Goal: Task Accomplishment & Management: Complete application form

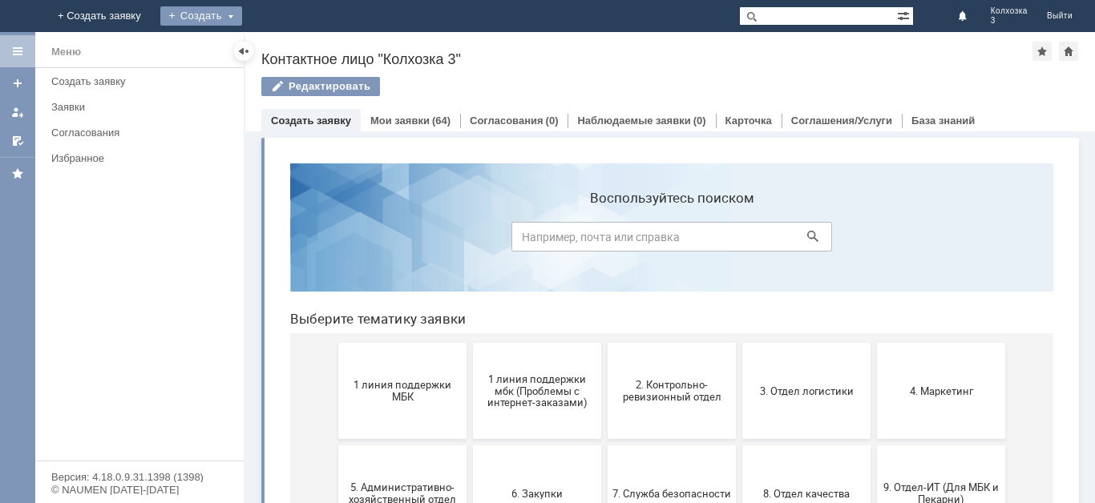
click at [242, 15] on div "Создать" at bounding box center [201, 15] width 82 height 19
click at [285, 42] on link "Заявка" at bounding box center [225, 47] width 122 height 19
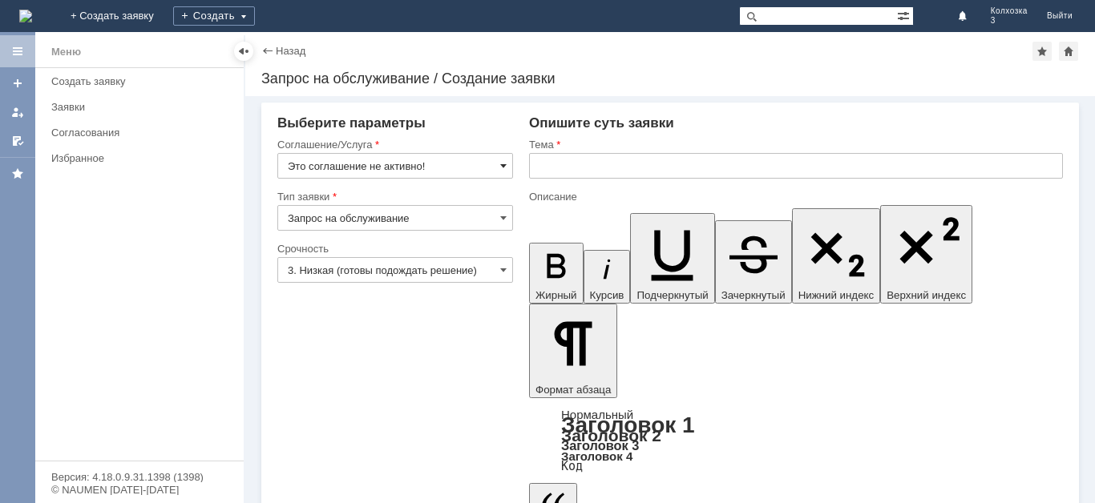
click at [506, 168] on span at bounding box center [503, 166] width 6 height 13
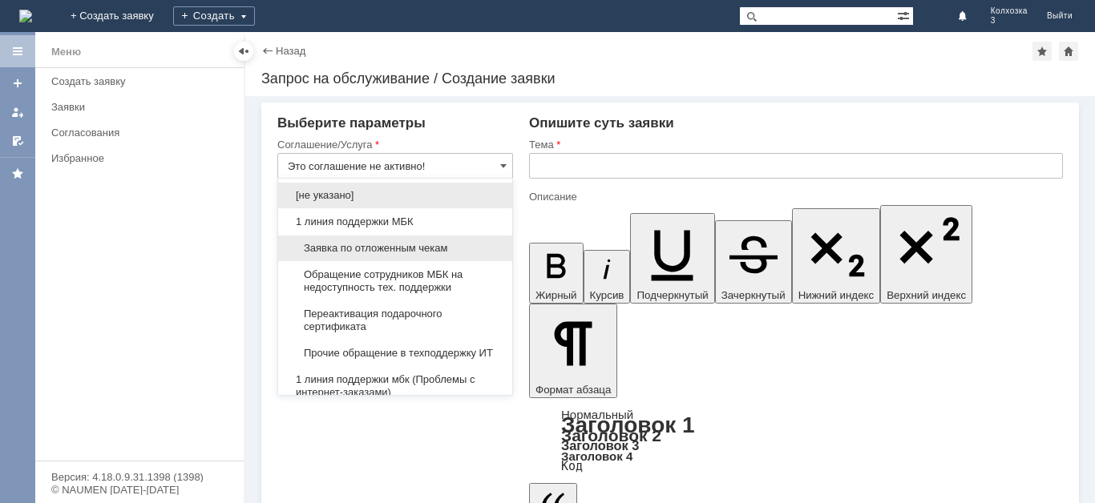
click at [459, 251] on span "Заявка по отложенным чекам" at bounding box center [395, 248] width 215 height 13
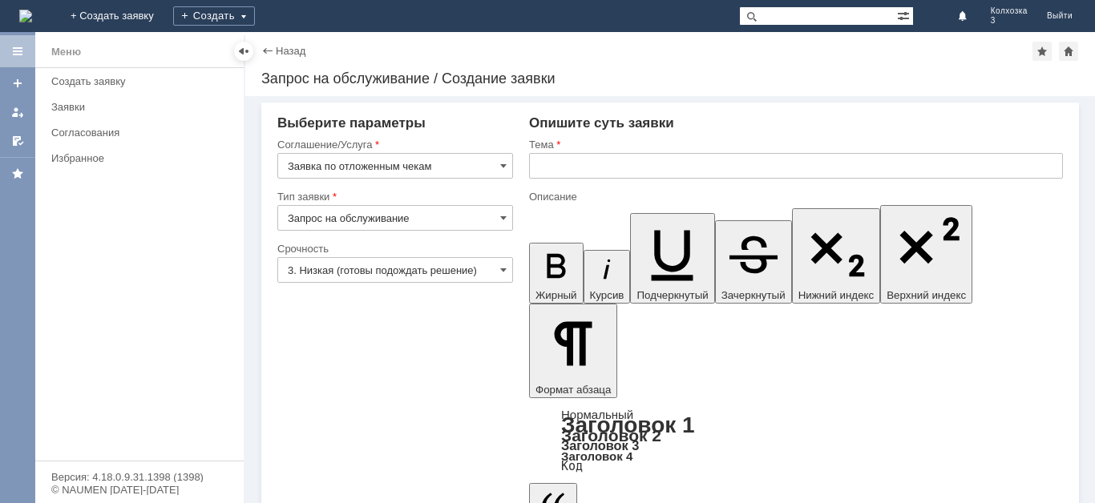
type input "Заявка по отложенным чекам"
click at [507, 272] on span at bounding box center [503, 270] width 6 height 13
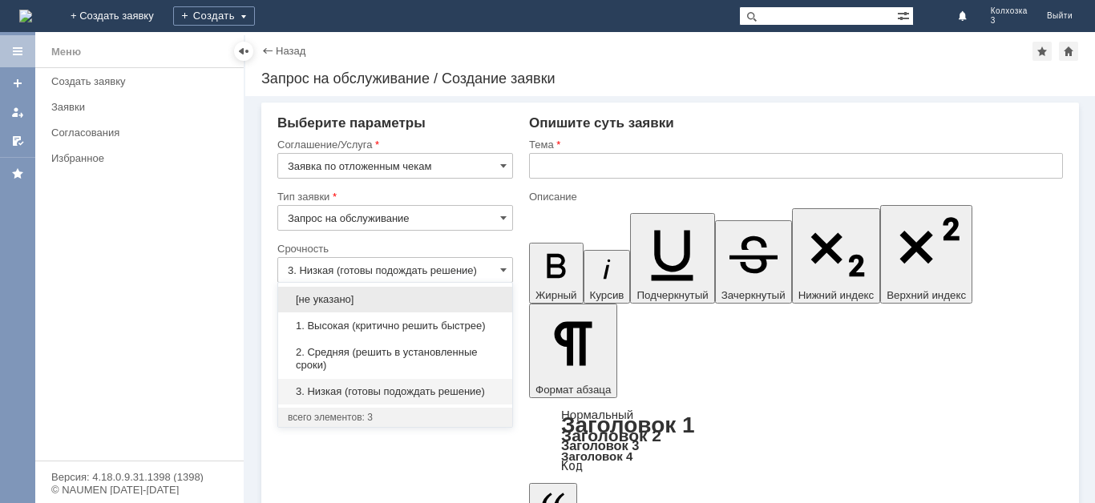
drag, startPoint x: 422, startPoint y: 346, endPoint x: 432, endPoint y: 337, distance: 13.0
click at [423, 346] on span "2. Средняя (решить в установленные сроки)" at bounding box center [395, 359] width 215 height 26
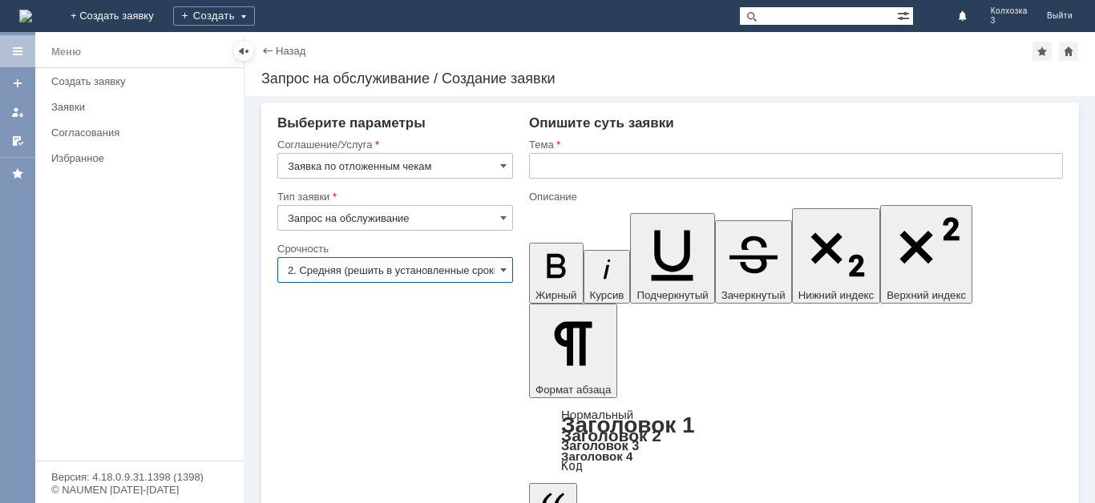
type input "2. Средняя (решить в установленные сроки)"
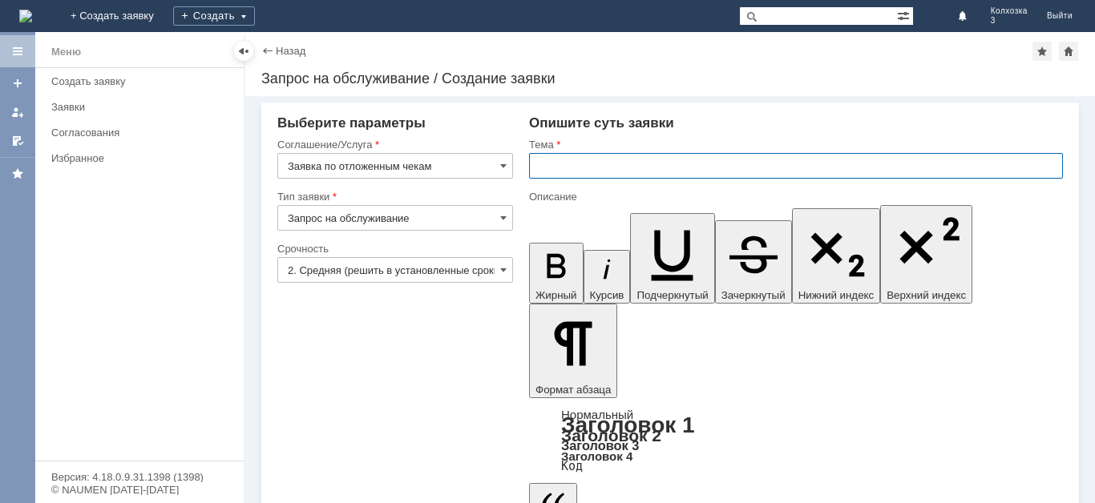
click at [581, 169] on input "text" at bounding box center [796, 166] width 534 height 26
type input "отложенные чеки"
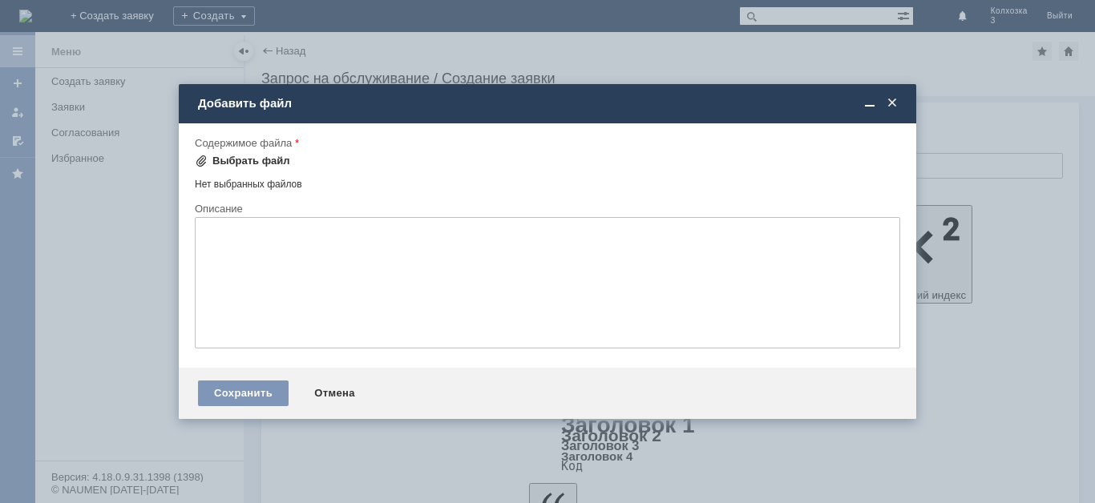
click at [200, 161] on span at bounding box center [201, 161] width 13 height 13
click at [866, 107] on span at bounding box center [870, 103] width 16 height 14
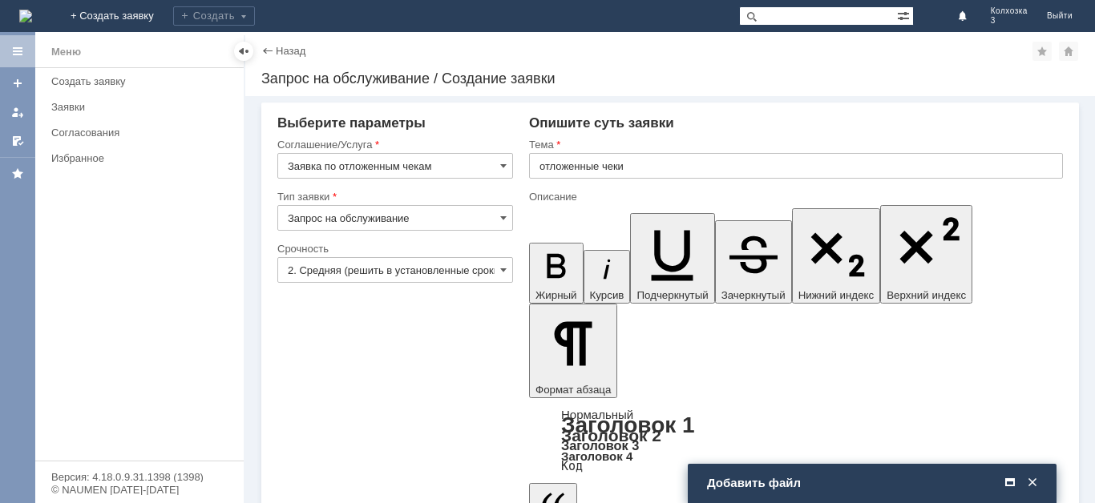
click at [752, 481] on div "Добавить файл" at bounding box center [873, 483] width 333 height 14
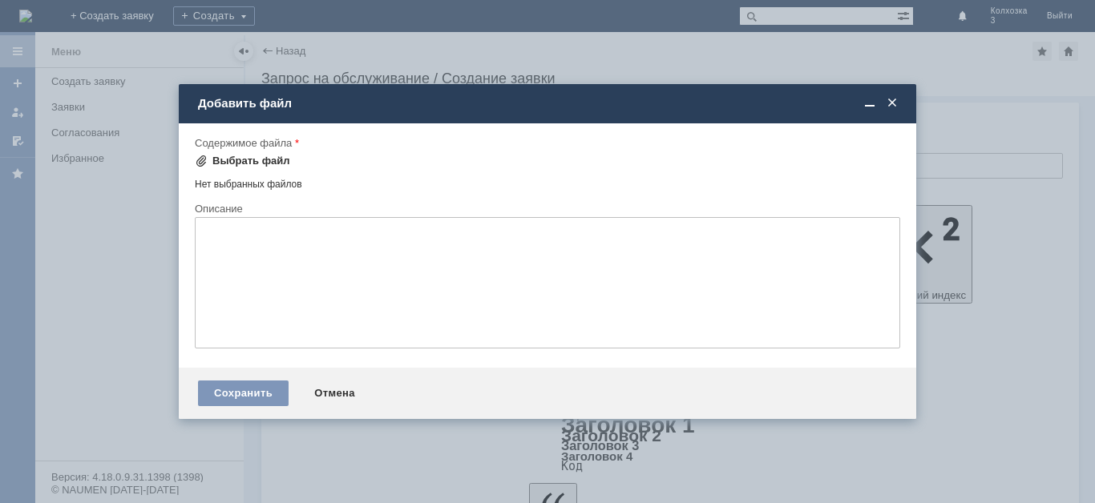
click at [202, 160] on span at bounding box center [201, 161] width 13 height 13
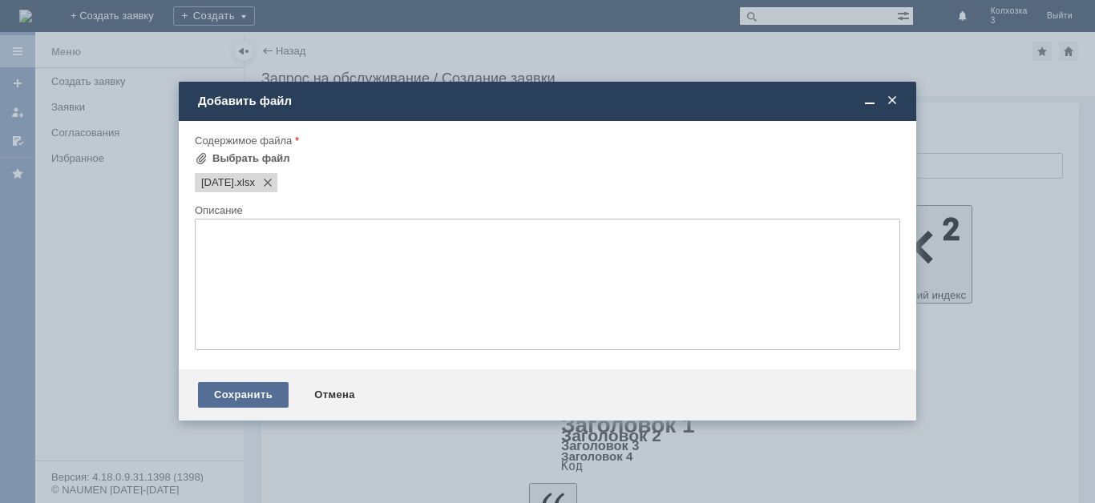
click at [232, 390] on div "Сохранить" at bounding box center [243, 395] width 91 height 26
